Goal: Transaction & Acquisition: Obtain resource

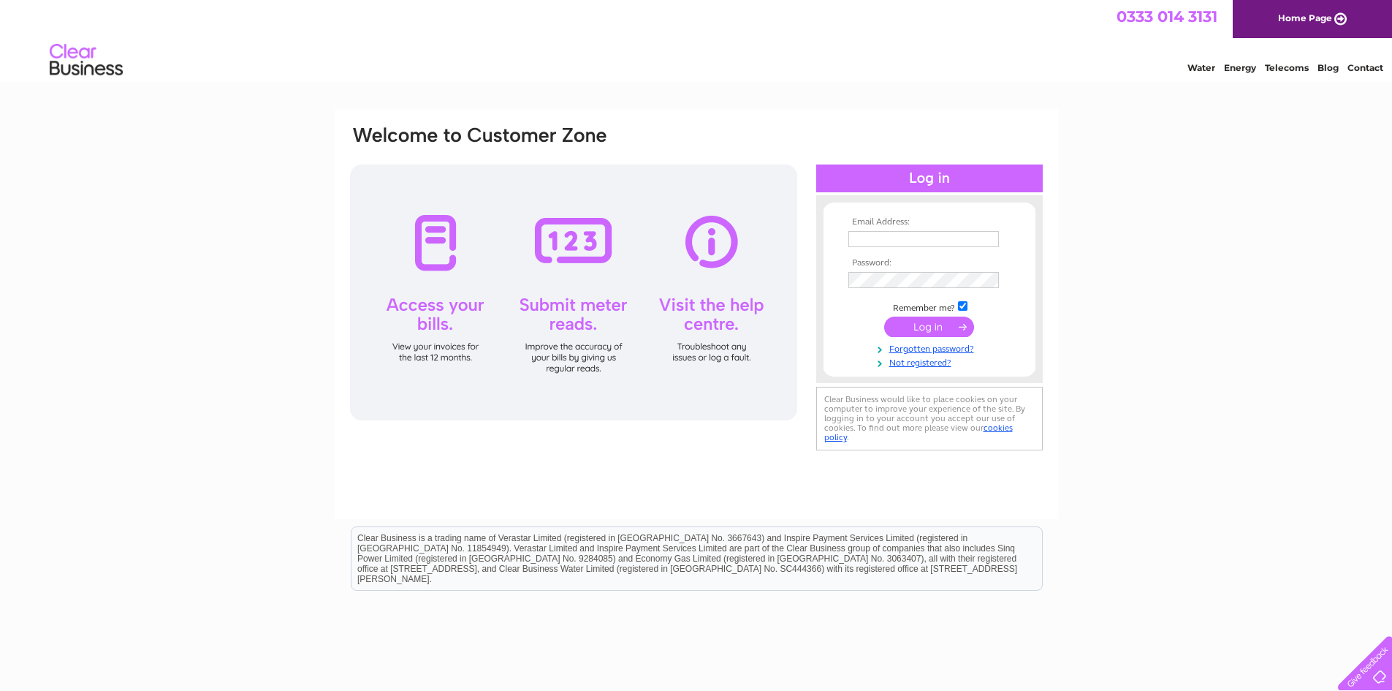
type input "jeanette.macdonald@focalpointglasgow.co.uk"
click at [942, 327] on input "submit" at bounding box center [929, 326] width 90 height 20
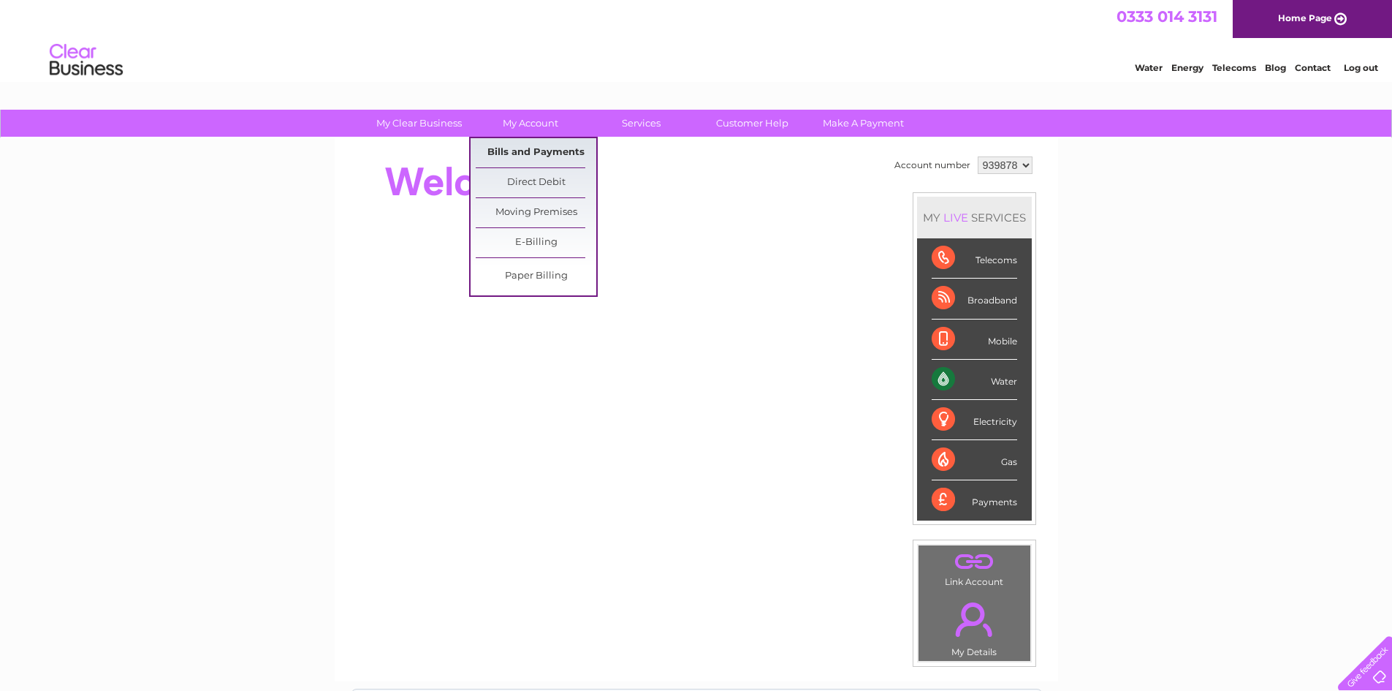
click at [523, 146] on link "Bills and Payments" at bounding box center [536, 152] width 121 height 29
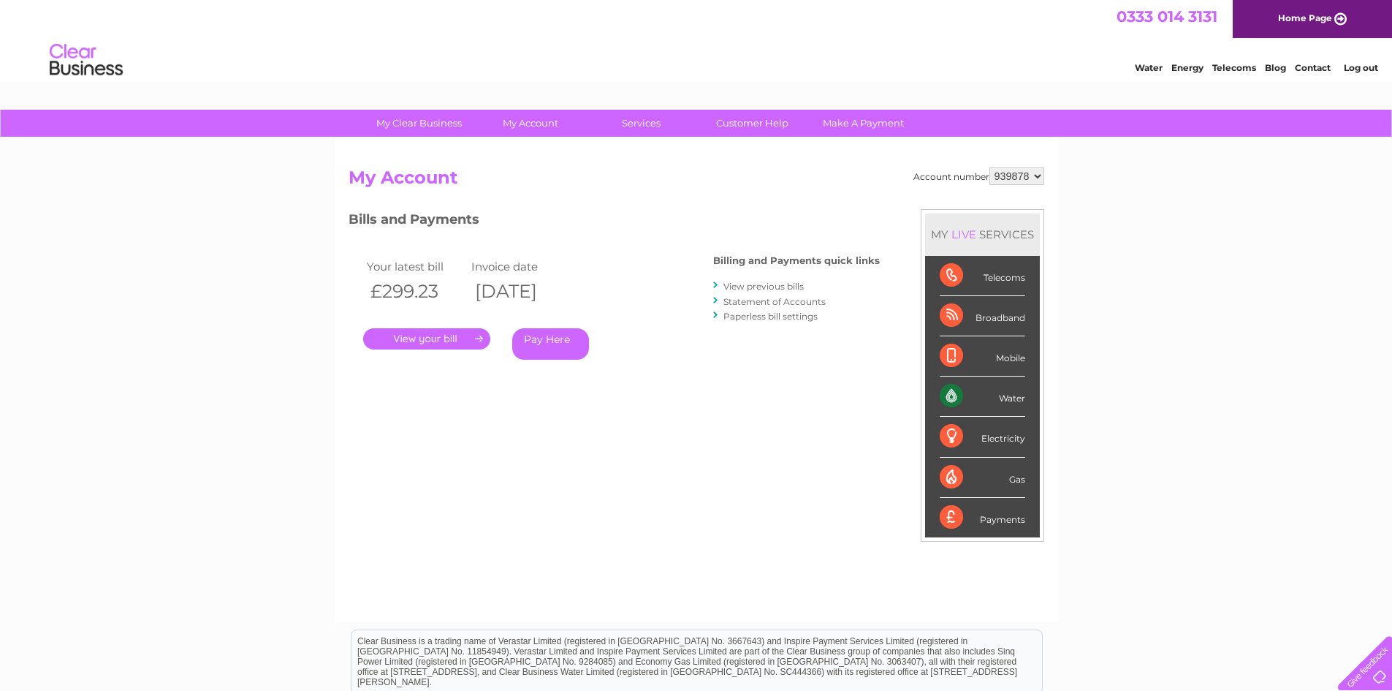
click at [436, 341] on link "." at bounding box center [426, 338] width 127 height 21
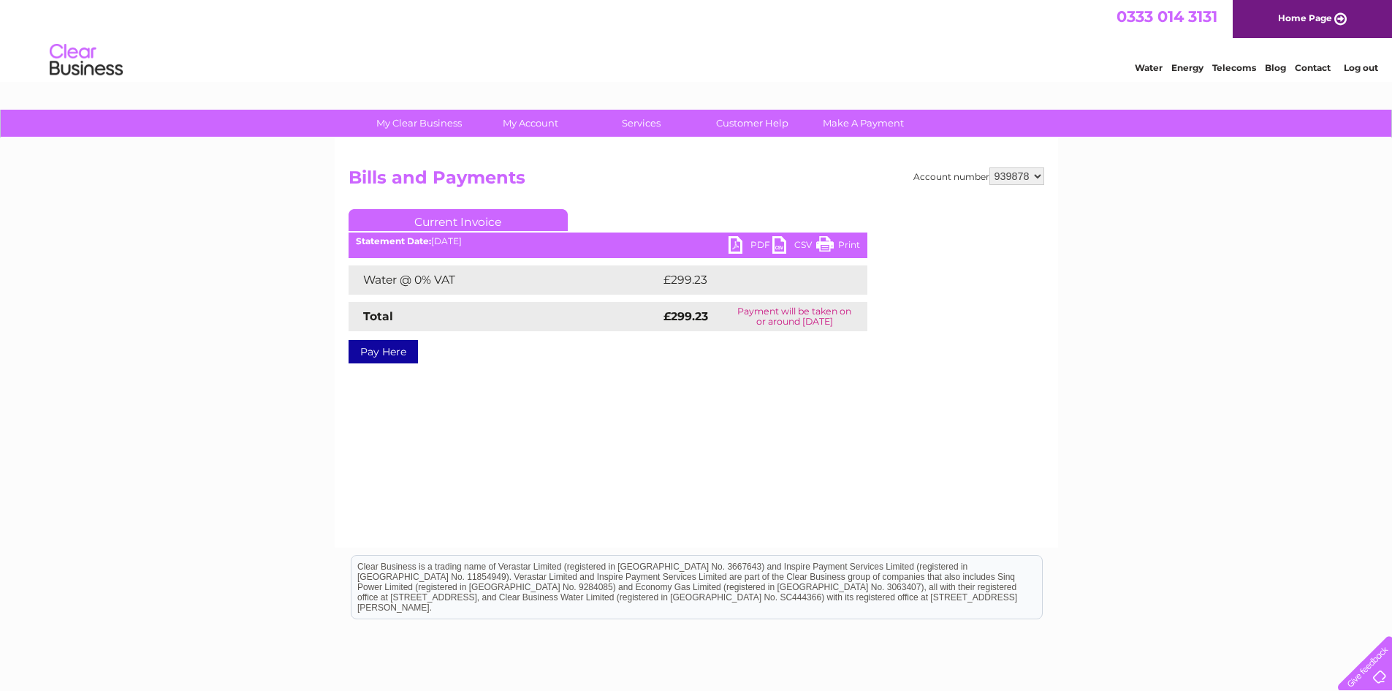
click at [752, 245] on link "PDF" at bounding box center [751, 246] width 44 height 21
